Goal: Task Accomplishment & Management: Complete application form

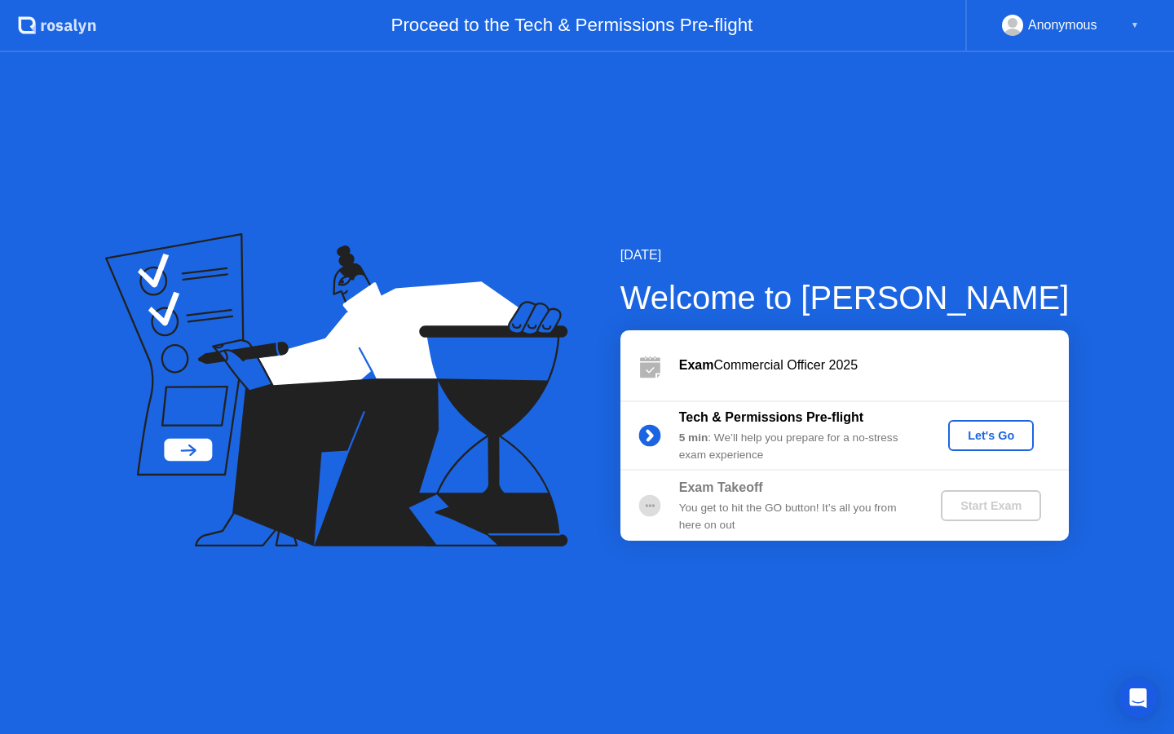
click at [1001, 429] on div "Let's Go" at bounding box center [991, 435] width 73 height 13
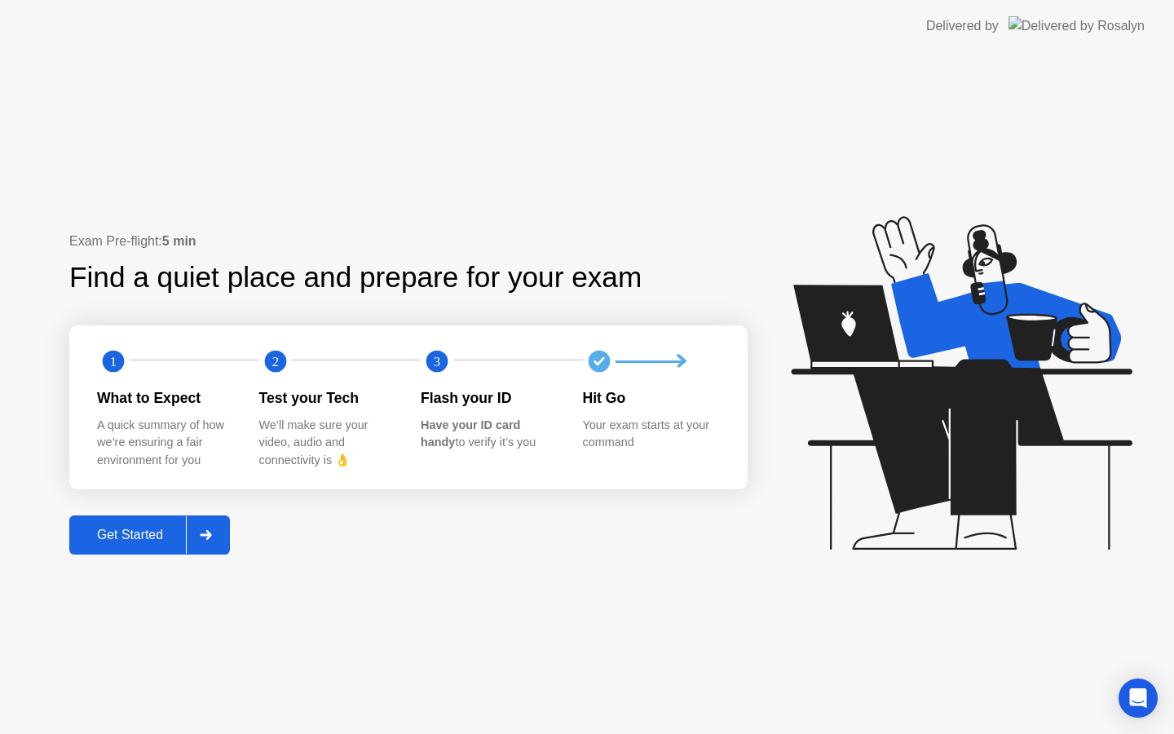
click at [220, 542] on div at bounding box center [205, 535] width 39 height 38
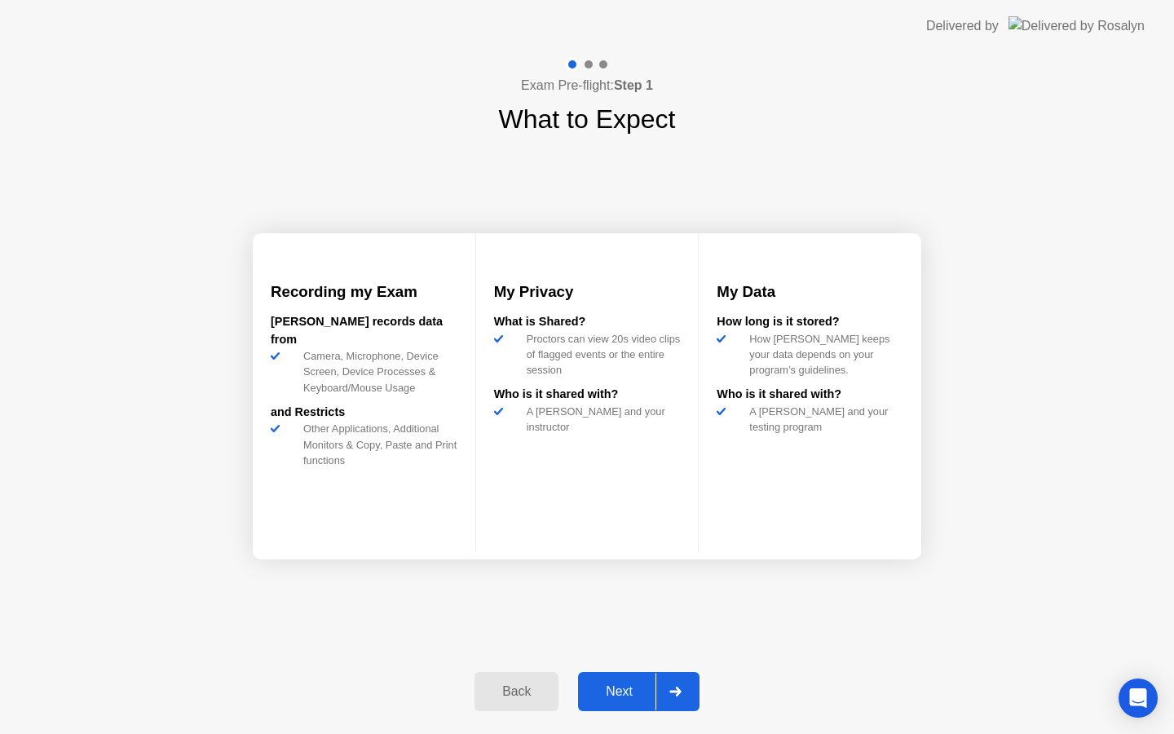
click at [624, 684] on div "Next" at bounding box center [619, 691] width 73 height 15
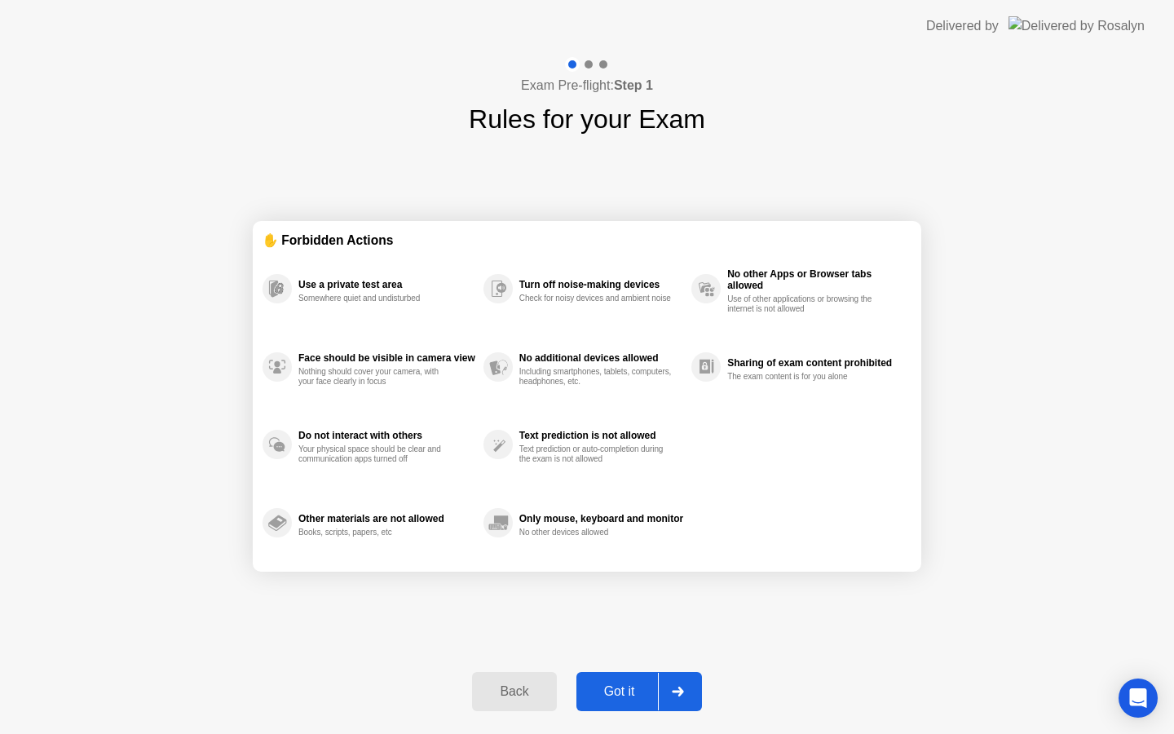
click at [624, 684] on div "Got it" at bounding box center [619, 691] width 77 height 15
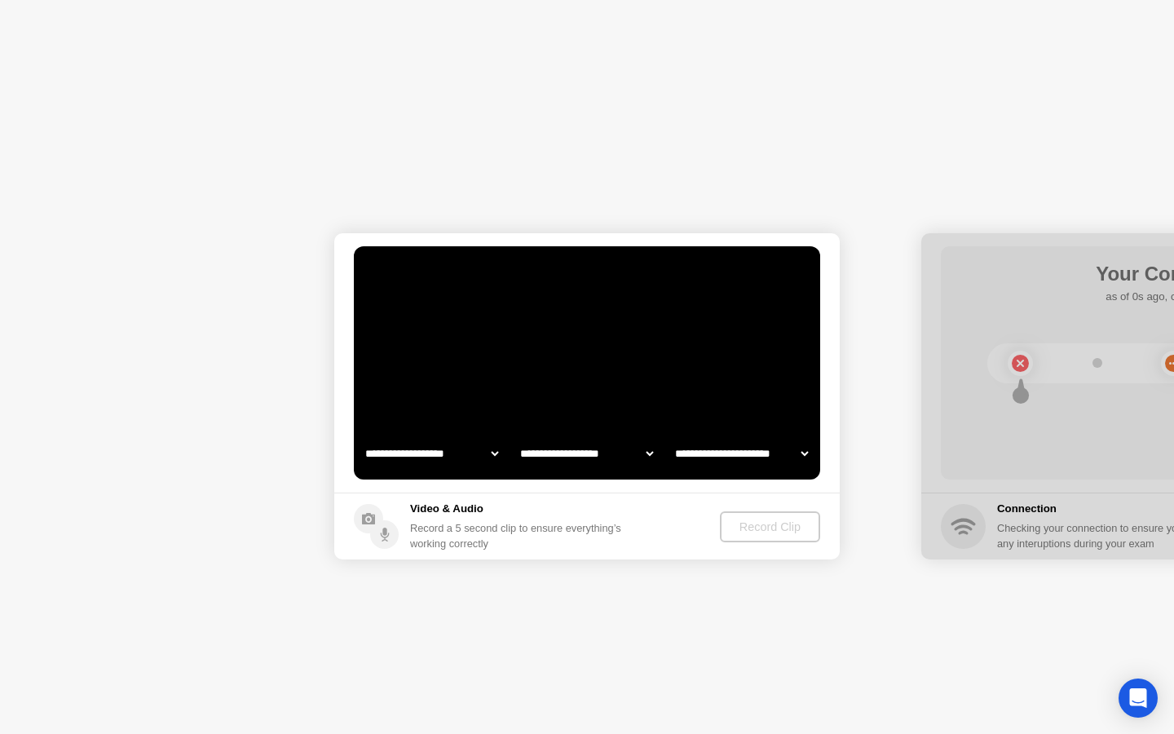
select select "**********"
select select "*******"
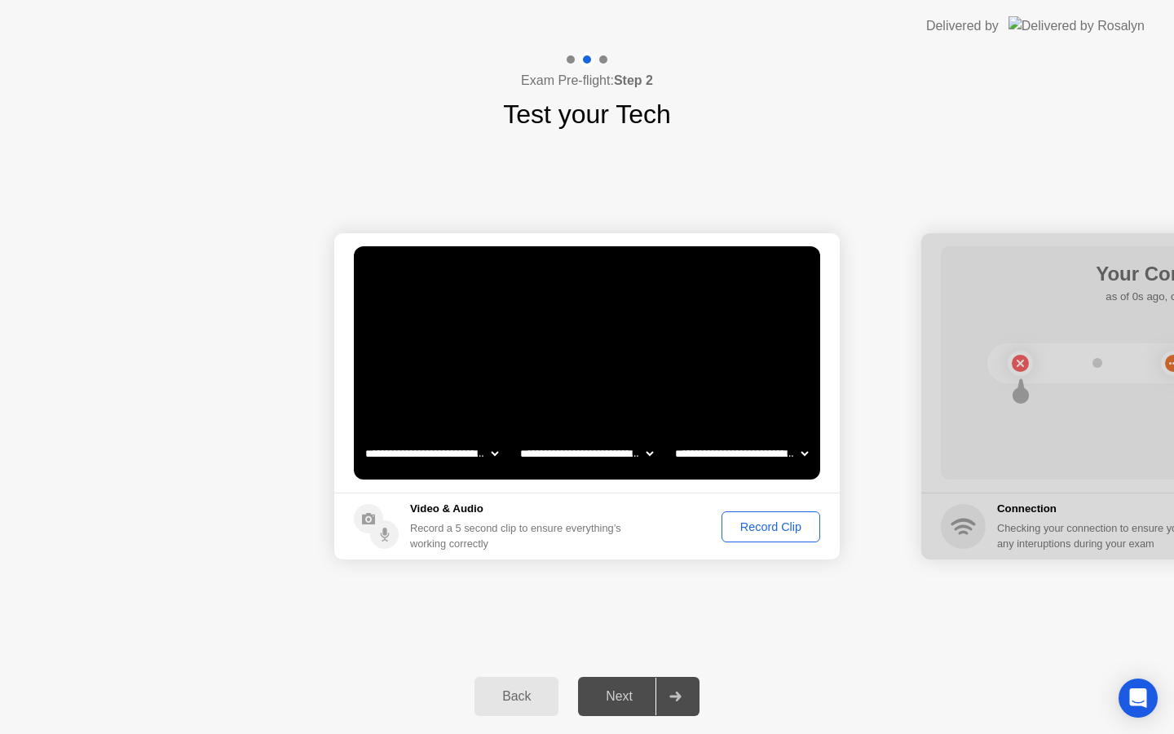
click at [779, 532] on div "Record Clip" at bounding box center [770, 526] width 87 height 13
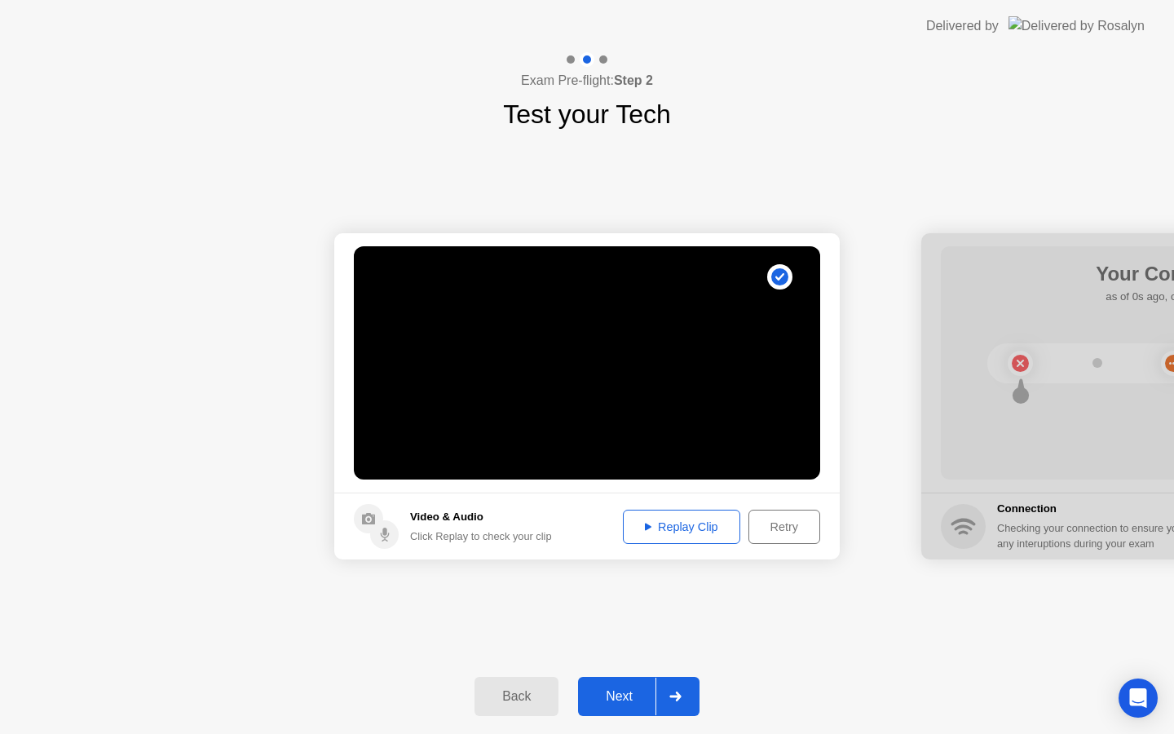
click at [614, 701] on div "Next" at bounding box center [619, 696] width 73 height 15
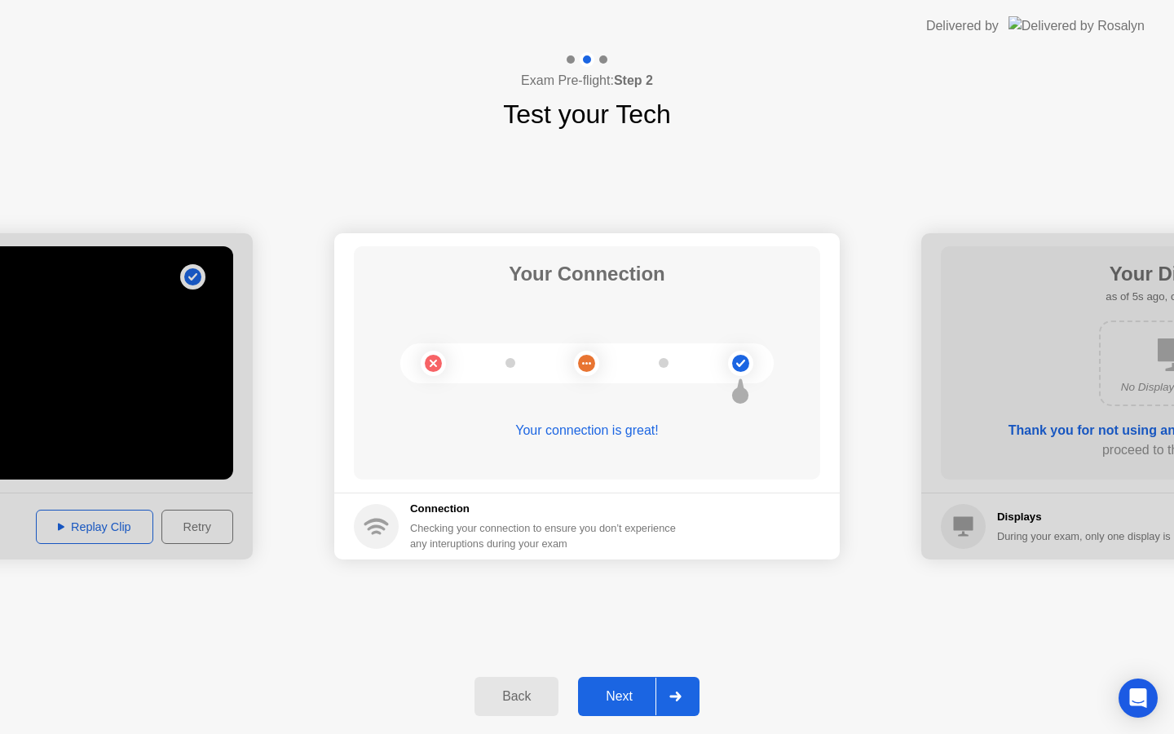
click at [606, 695] on div "Next" at bounding box center [619, 696] width 73 height 15
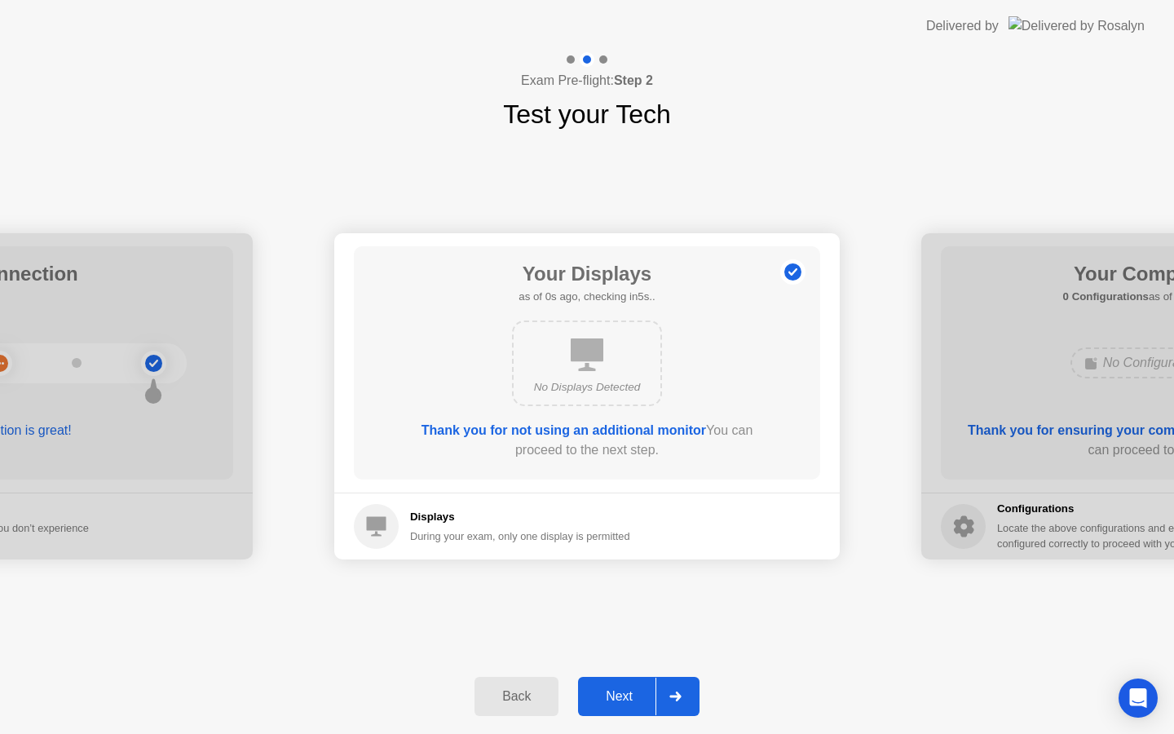
click at [605, 690] on div "Next" at bounding box center [619, 696] width 73 height 15
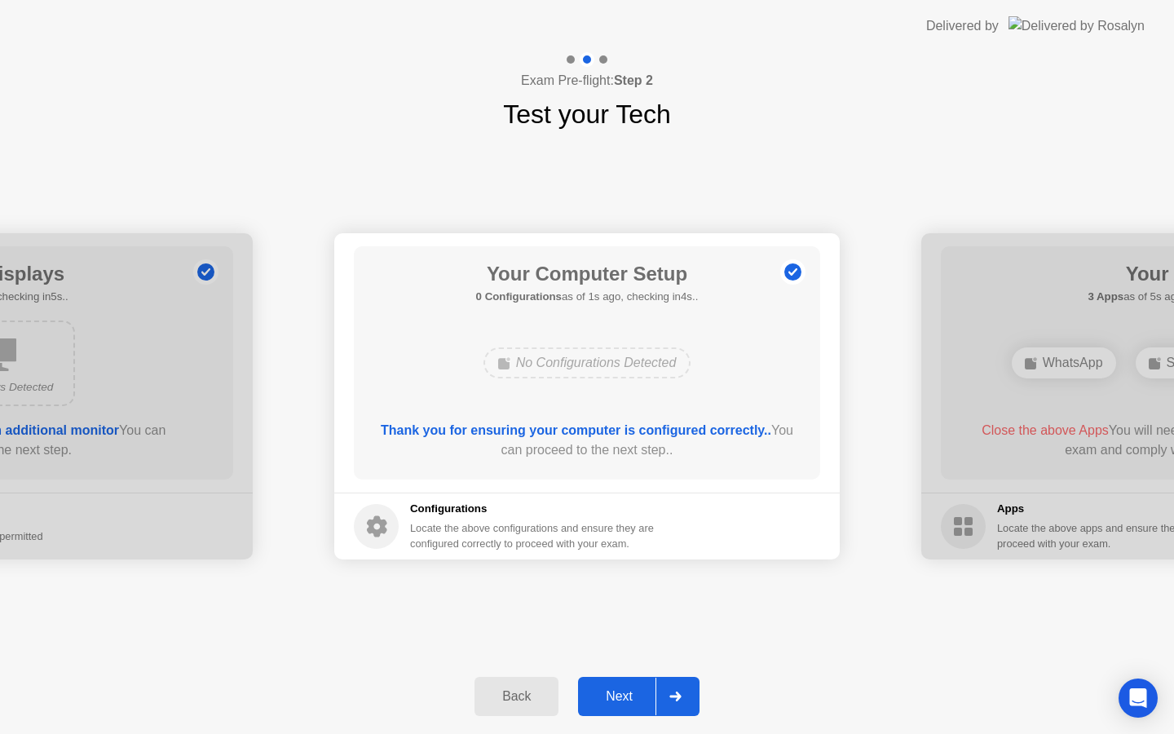
click at [515, 694] on div "Back" at bounding box center [516, 696] width 74 height 15
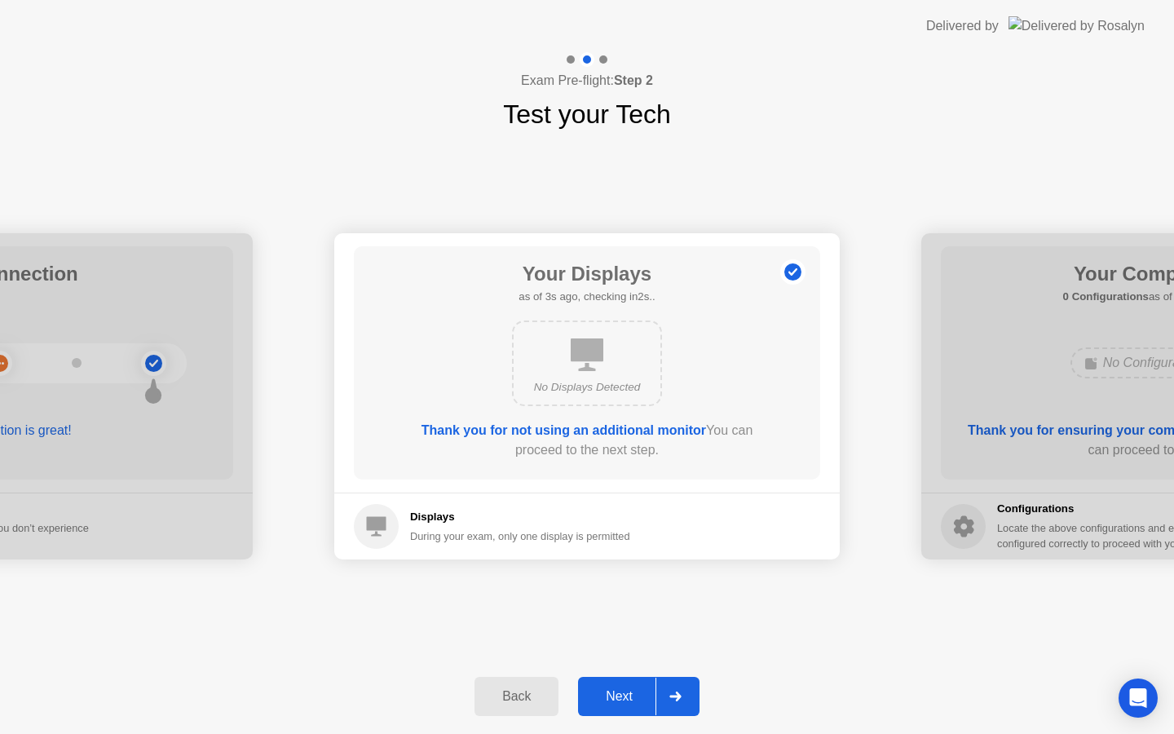
click at [514, 698] on div "Back" at bounding box center [516, 696] width 74 height 15
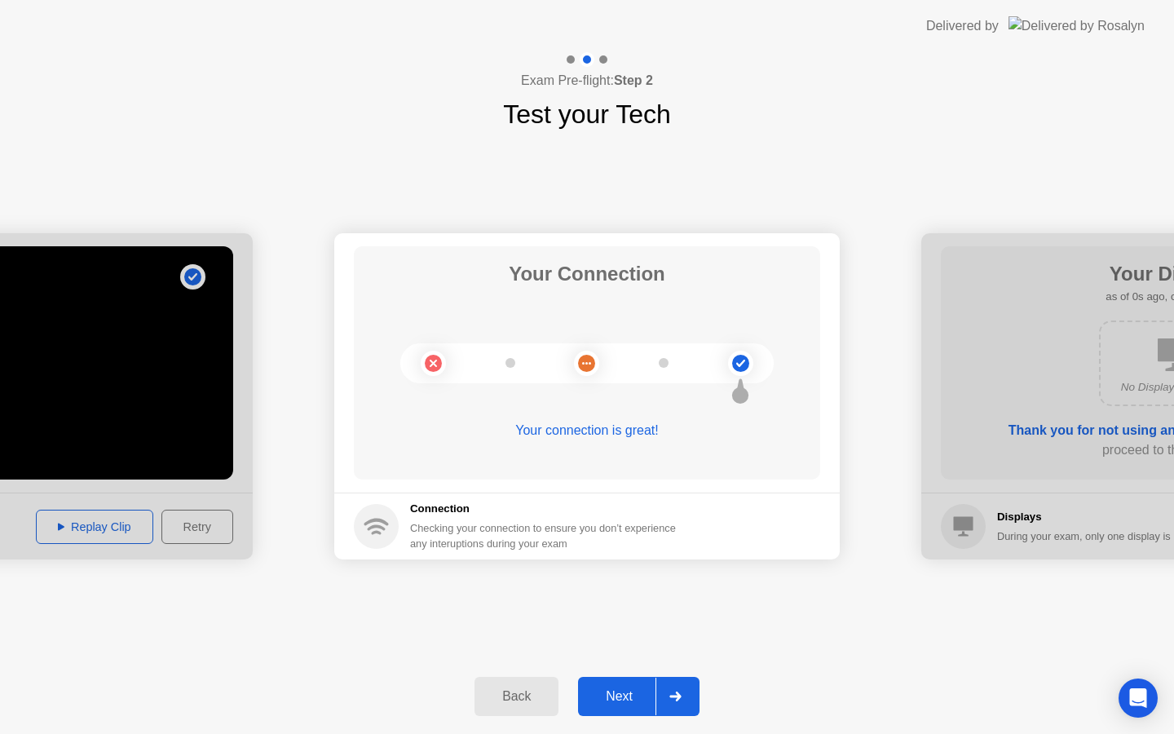
click at [616, 695] on div "Next" at bounding box center [619, 696] width 73 height 15
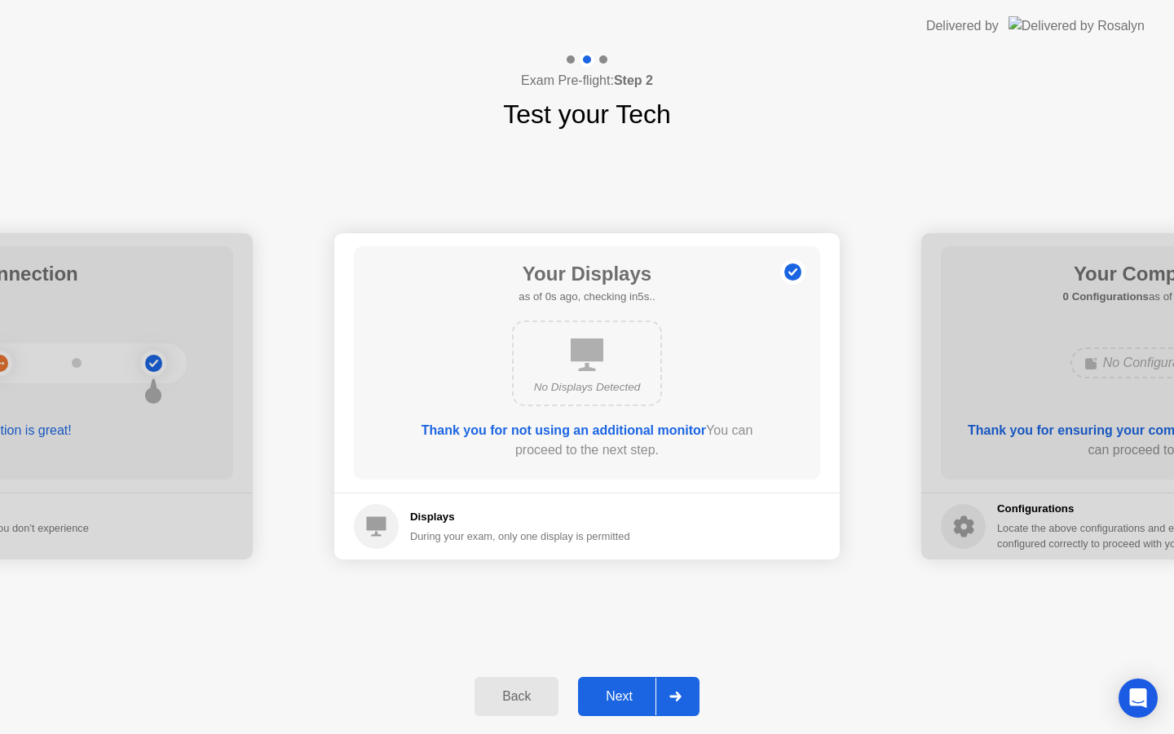
click at [633, 689] on div "Next" at bounding box center [619, 696] width 73 height 15
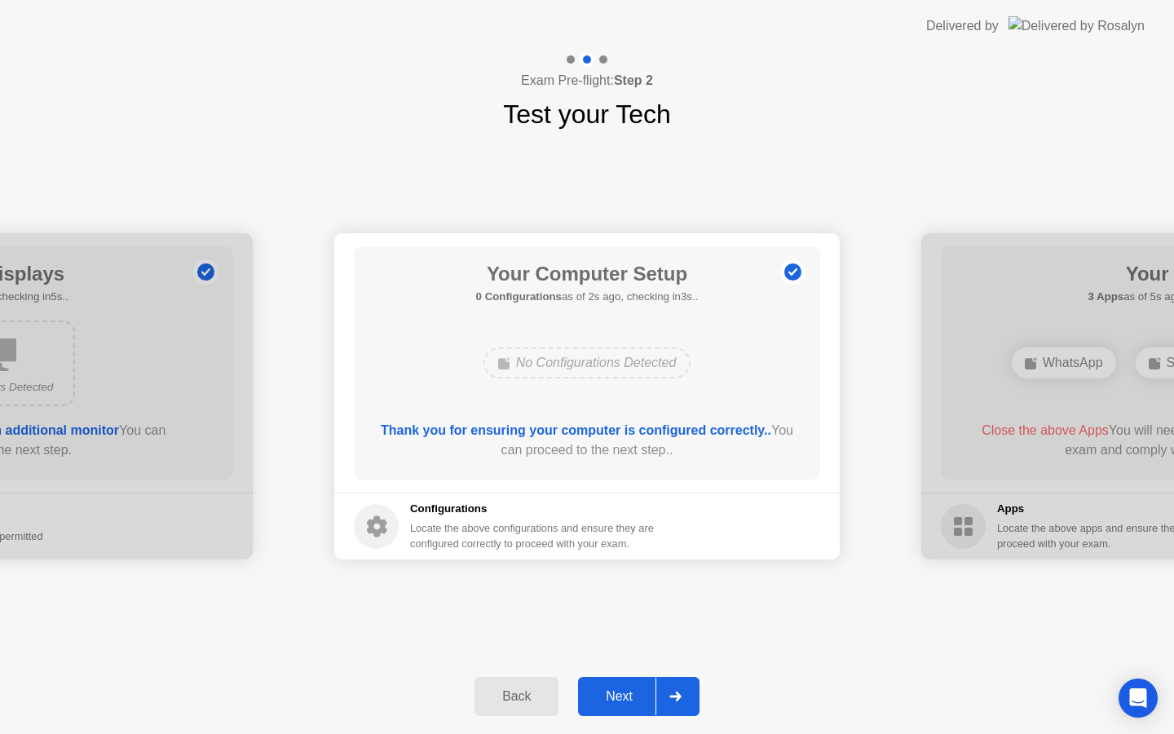
click at [523, 690] on div "Back" at bounding box center [516, 696] width 74 height 15
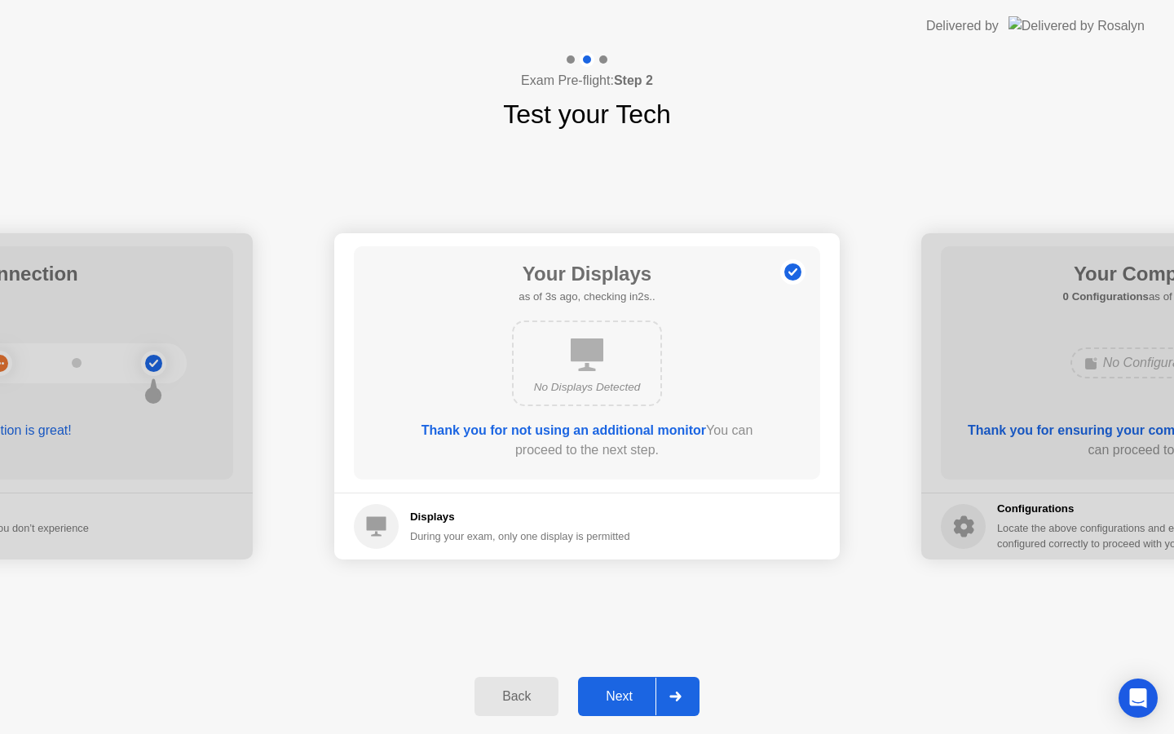
click at [617, 696] on div "Next" at bounding box center [619, 696] width 73 height 15
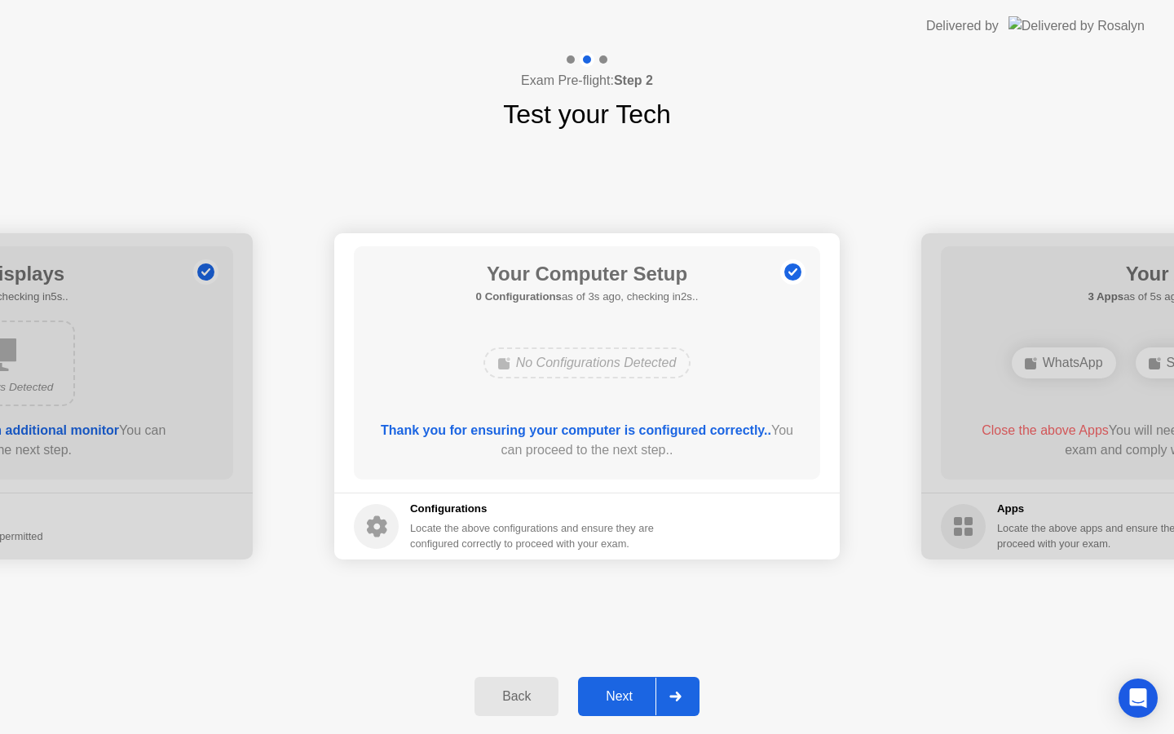
click at [617, 696] on div "Next" at bounding box center [619, 696] width 73 height 15
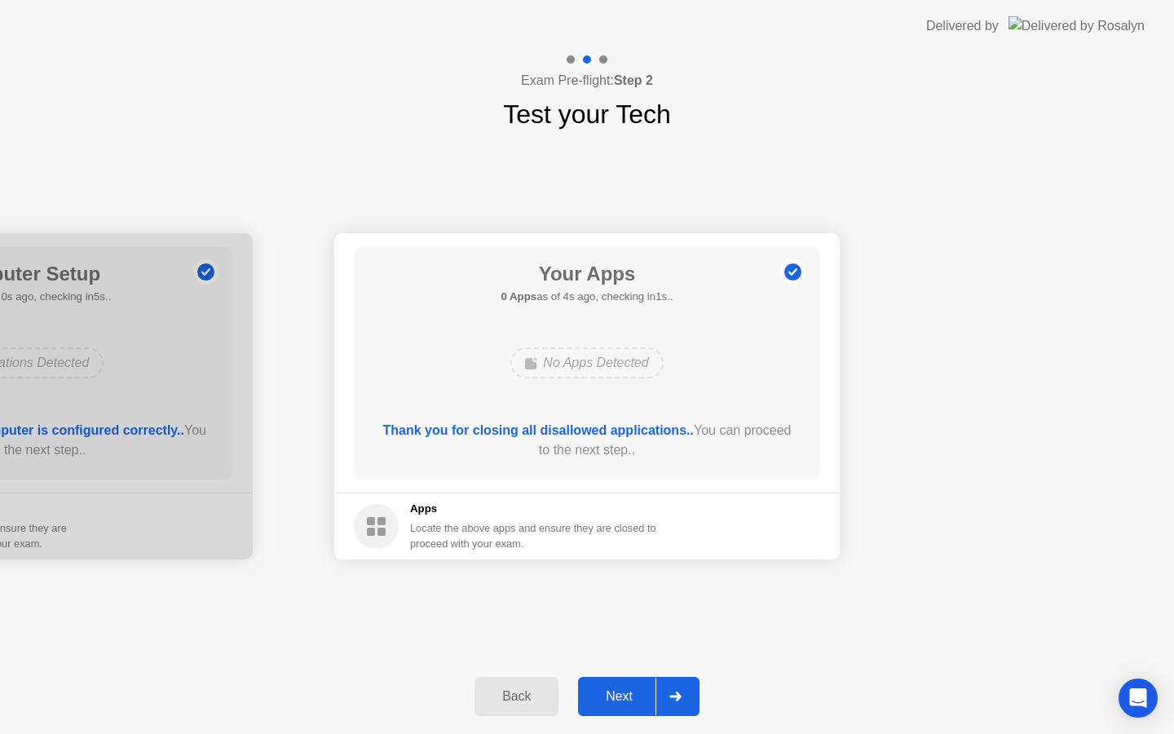
click at [514, 692] on div "Back" at bounding box center [516, 696] width 74 height 15
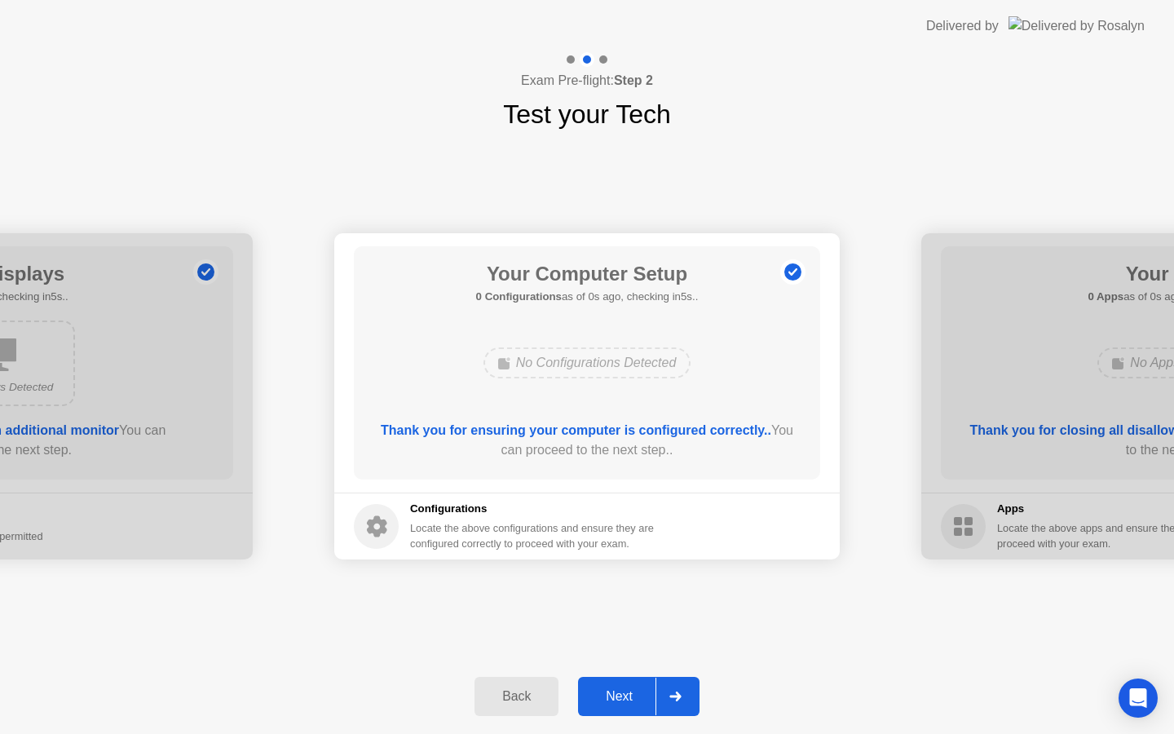
click at [514, 692] on div "Back" at bounding box center [516, 696] width 74 height 15
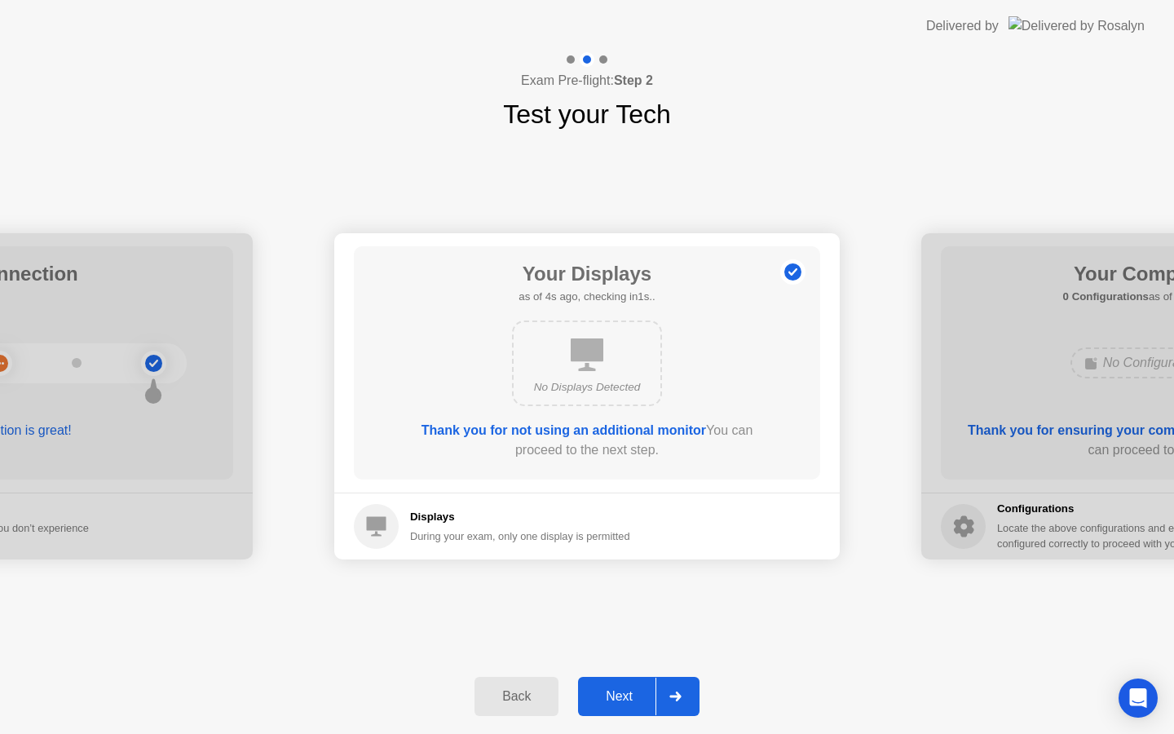
click at [617, 699] on div "Next" at bounding box center [619, 696] width 73 height 15
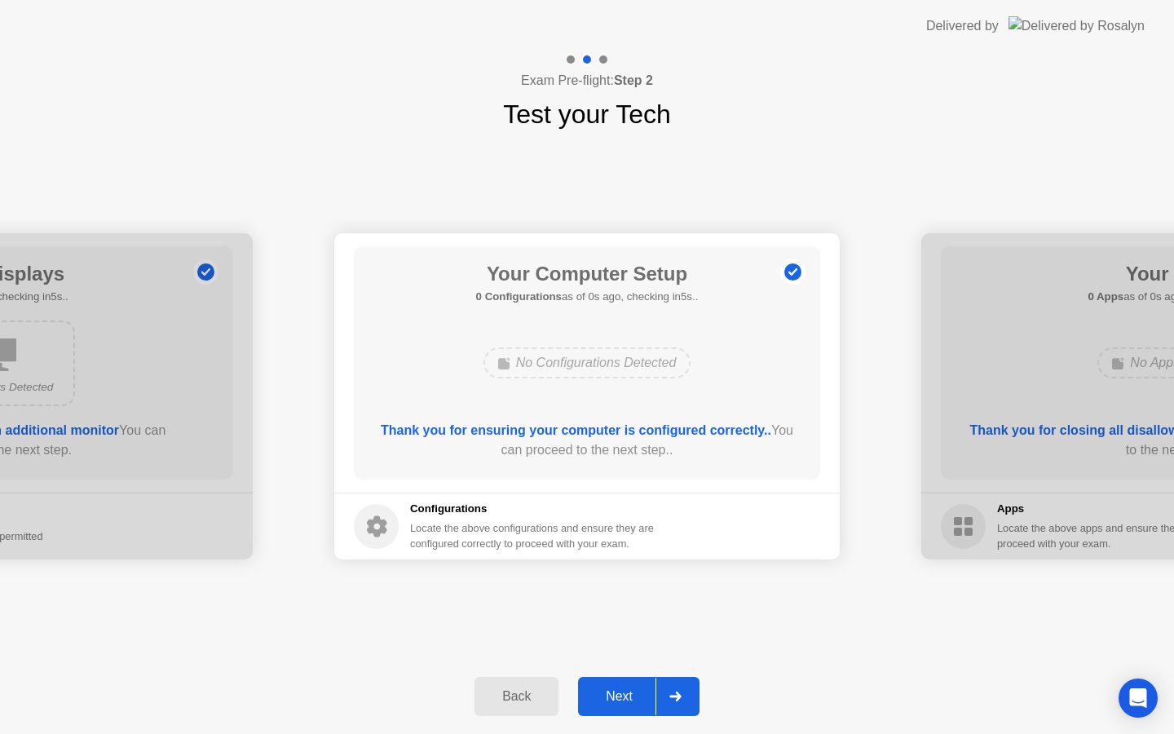
click at [617, 699] on div "Next" at bounding box center [619, 696] width 73 height 15
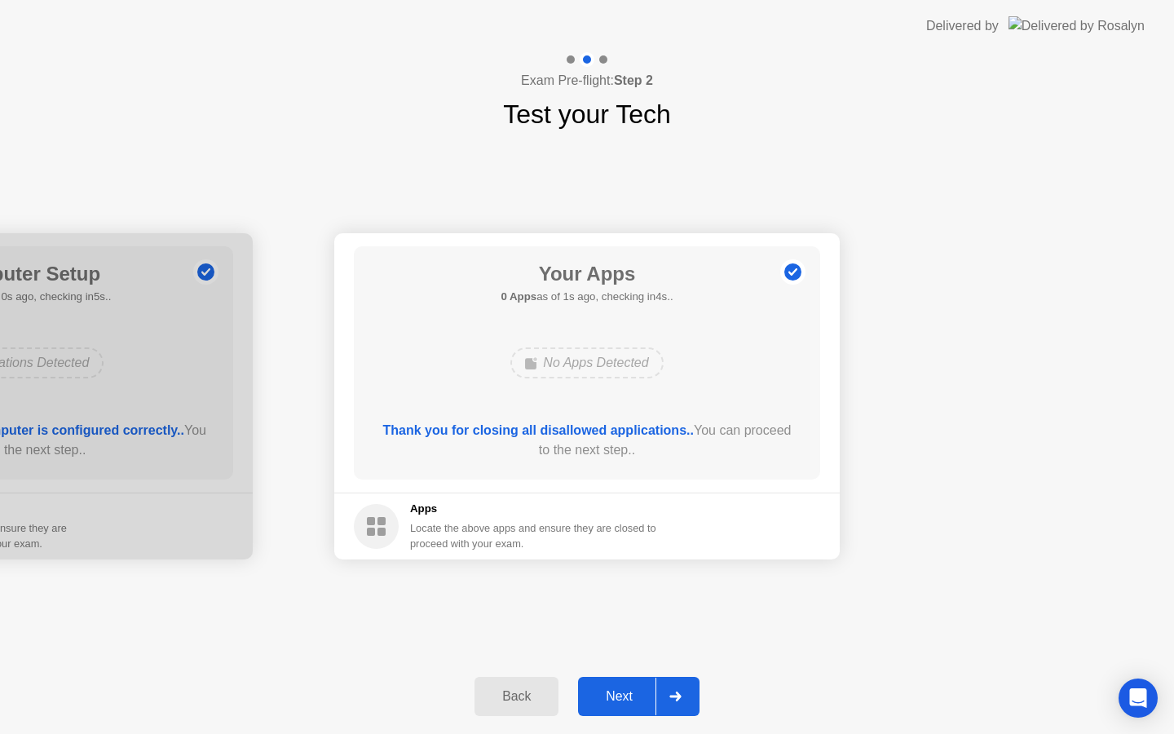
click at [617, 699] on div "Next" at bounding box center [619, 696] width 73 height 15
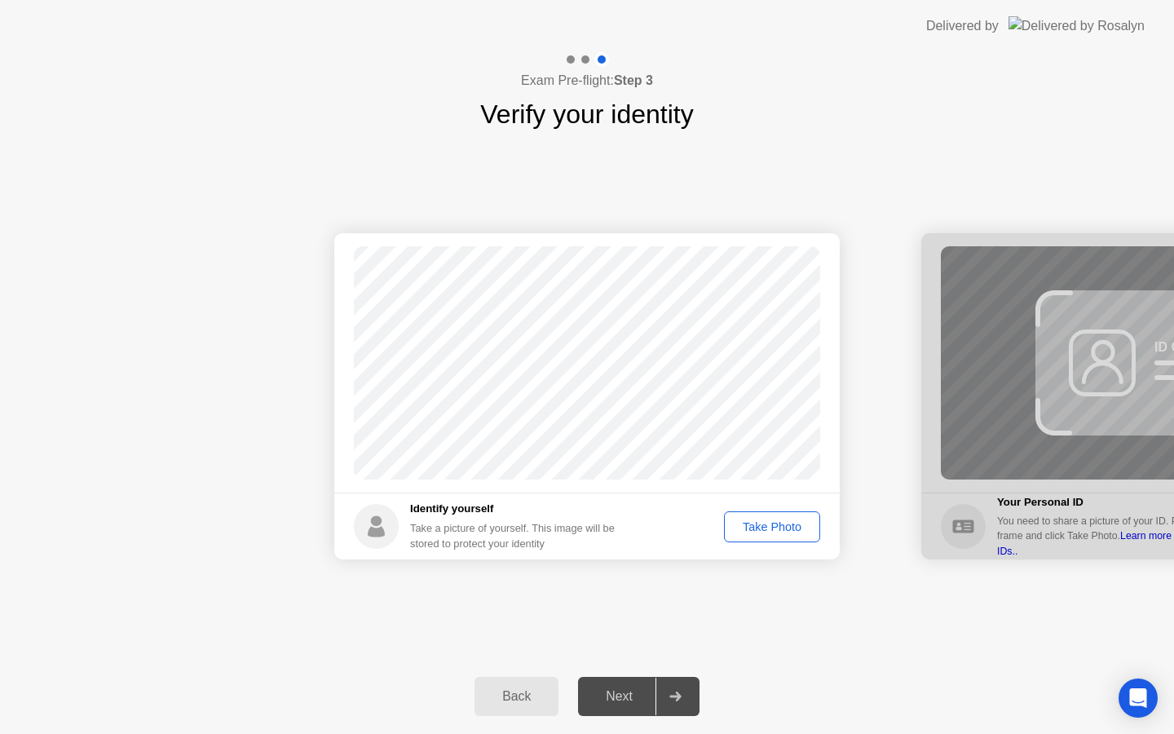
click at [766, 527] on div "Take Photo" at bounding box center [772, 526] width 85 height 13
click at [620, 690] on div "Next" at bounding box center [619, 696] width 73 height 15
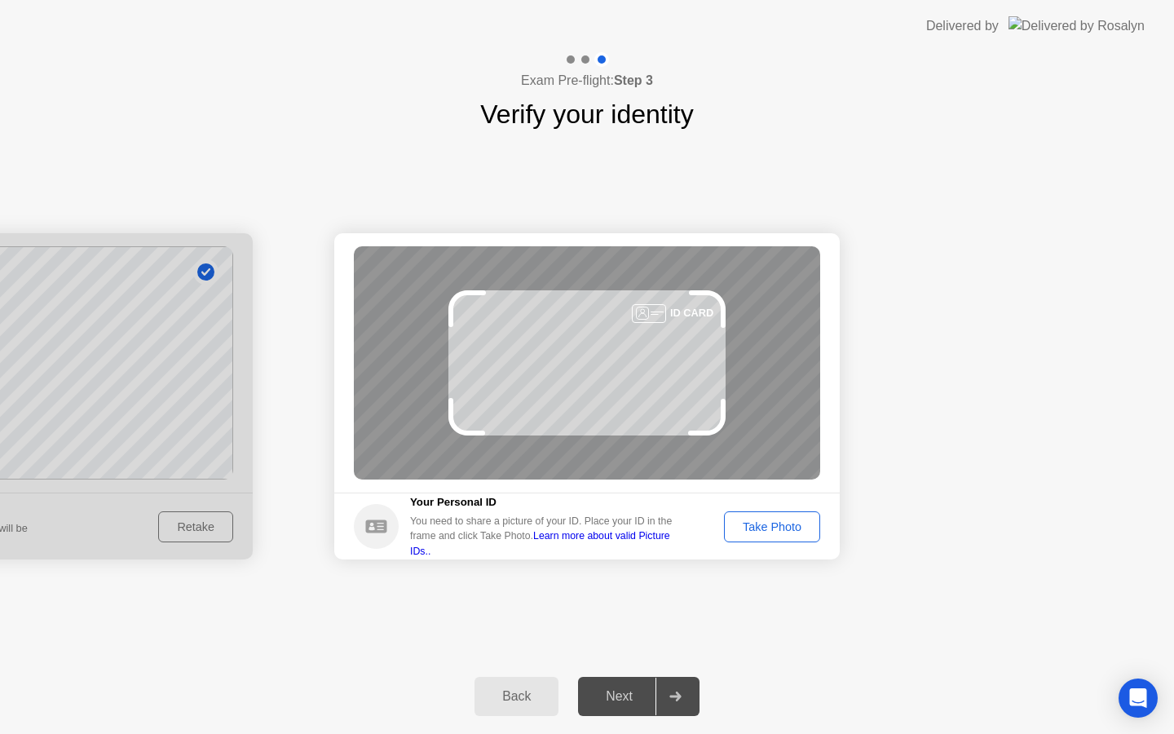
click at [750, 525] on div "Take Photo" at bounding box center [772, 526] width 85 height 13
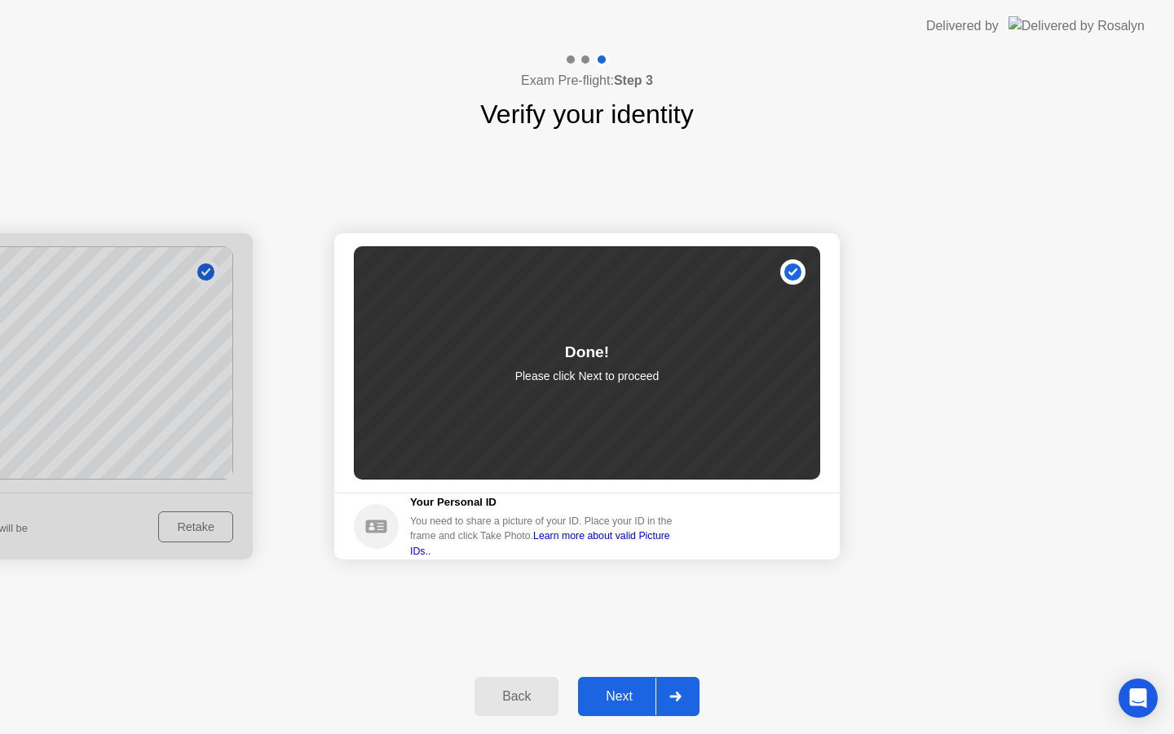
click at [613, 690] on div "Next" at bounding box center [619, 696] width 73 height 15
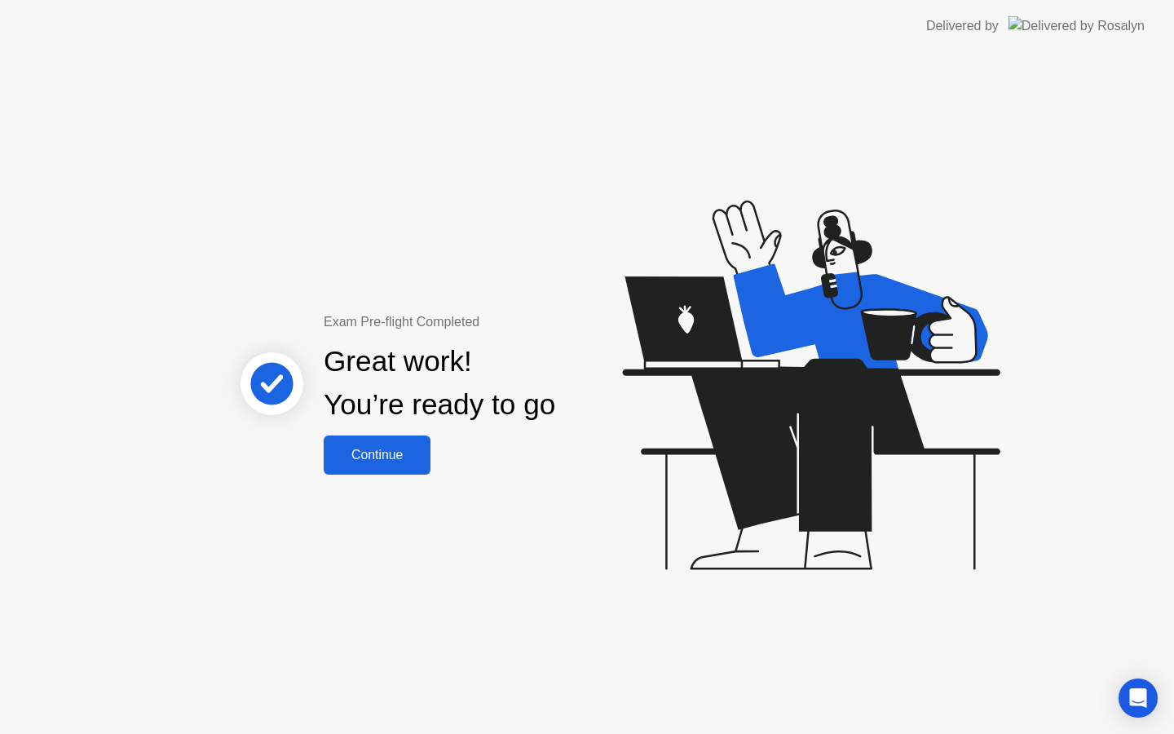
click at [388, 460] on div "Continue" at bounding box center [377, 455] width 97 height 15
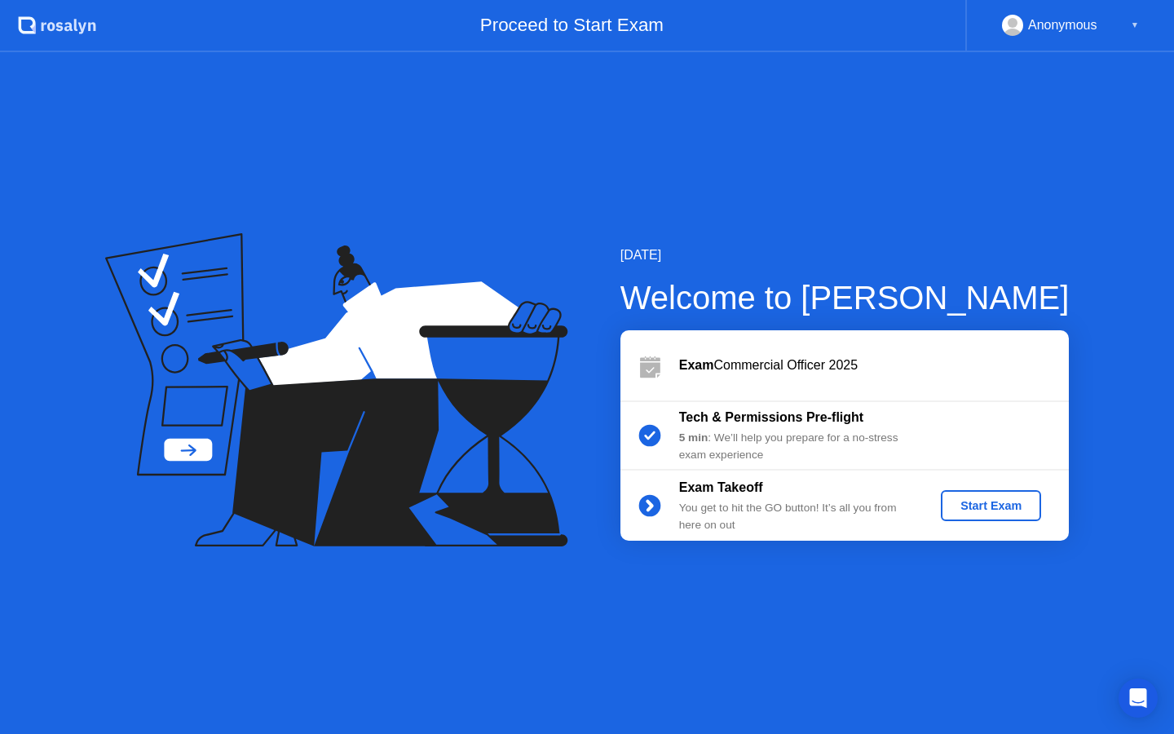
click at [963, 510] on div "Start Exam" at bounding box center [990, 505] width 87 height 13
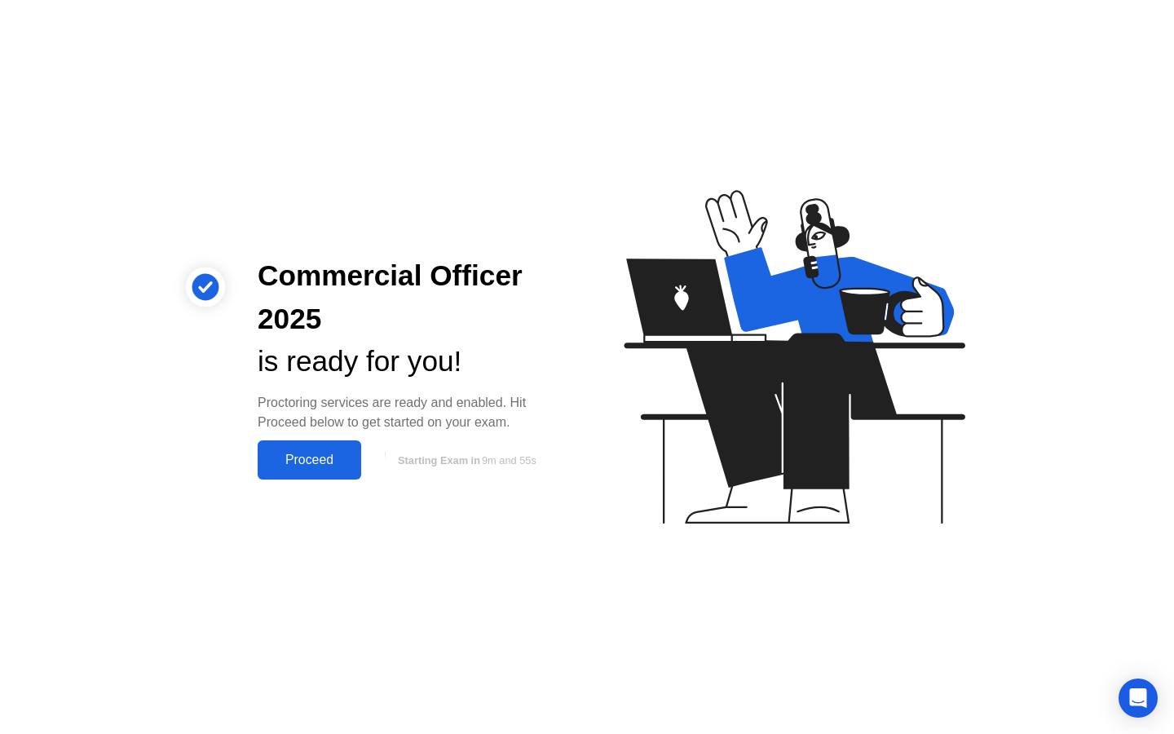
click at [325, 460] on div "Proceed" at bounding box center [310, 459] width 94 height 15
